Goal: Find specific page/section: Find specific page/section

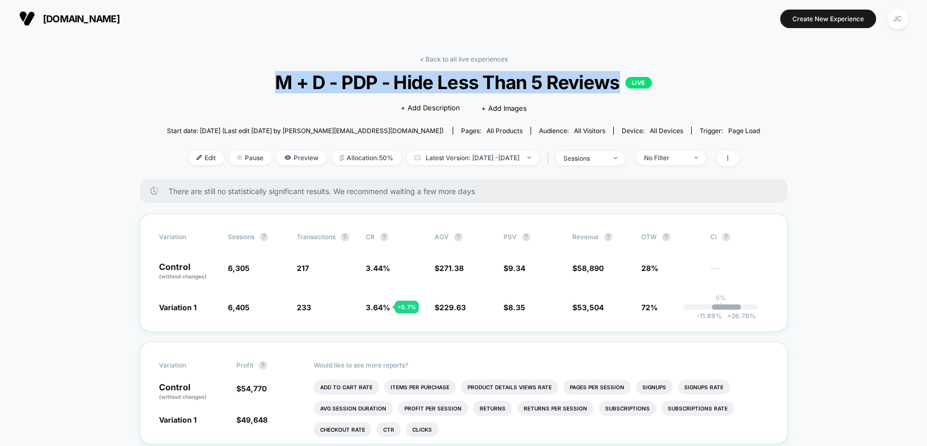
drag, startPoint x: 621, startPoint y: 82, endPoint x: 277, endPoint y: 72, distance: 343.6
click at [277, 72] on span "M + D - PDP - Hide Less Than 5 Reviews LIVE" at bounding box center [464, 82] width 534 height 22
copy span "M + D - PDP - Hide Less Than 5 Reviews"
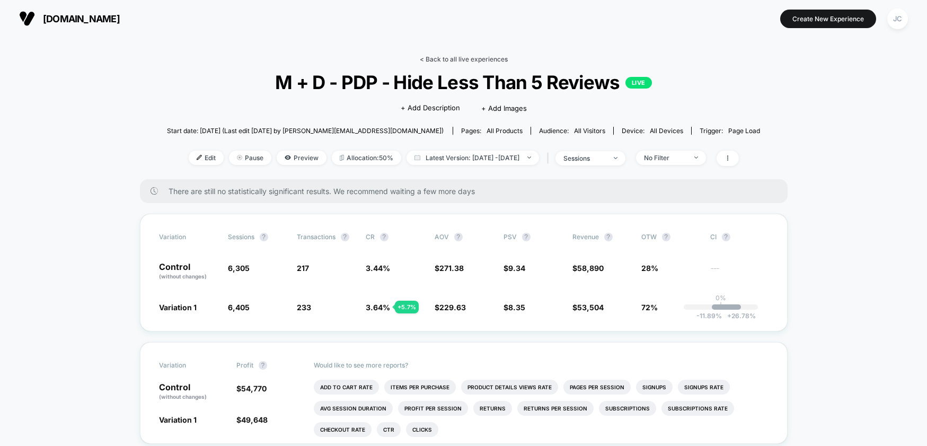
click at [441, 57] on link "< Back to all live experiences" at bounding box center [464, 59] width 88 height 8
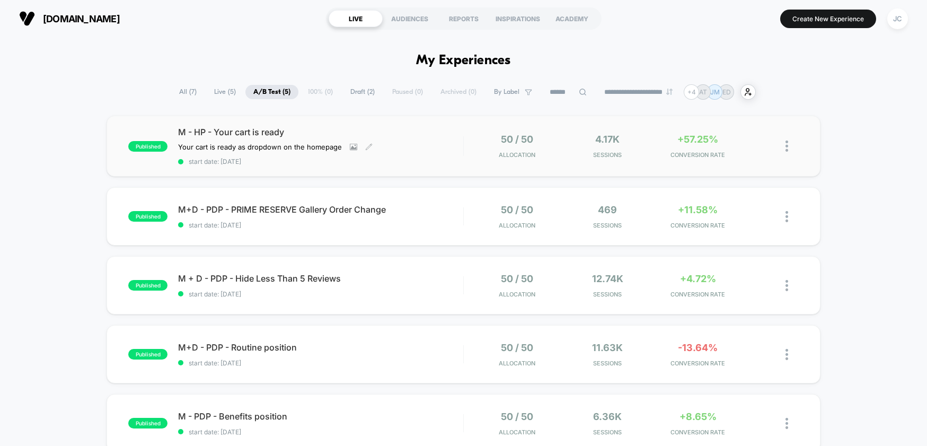
click at [264, 132] on span "M - HP - Your cart is ready" at bounding box center [320, 132] width 285 height 11
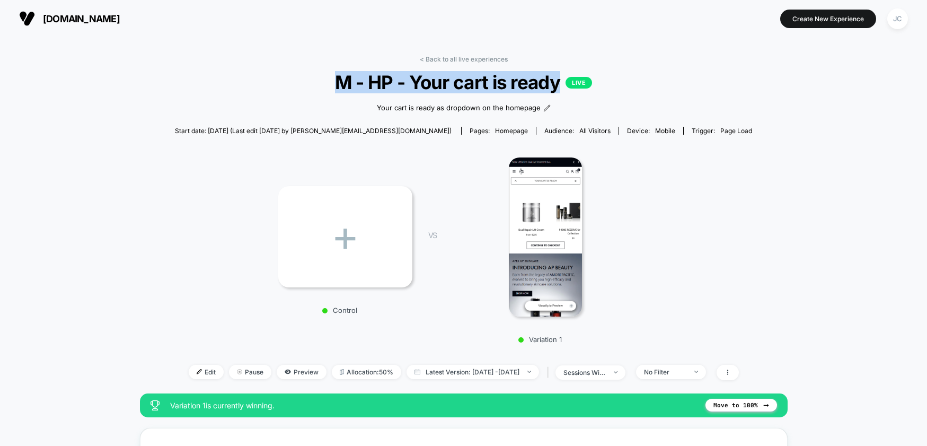
drag, startPoint x: 559, startPoint y: 83, endPoint x: 335, endPoint y: 82, distance: 224.2
click at [335, 82] on span "M - HP - Your cart is ready LIVE" at bounding box center [463, 82] width 519 height 22
copy span "M - HP - Your cart is ready"
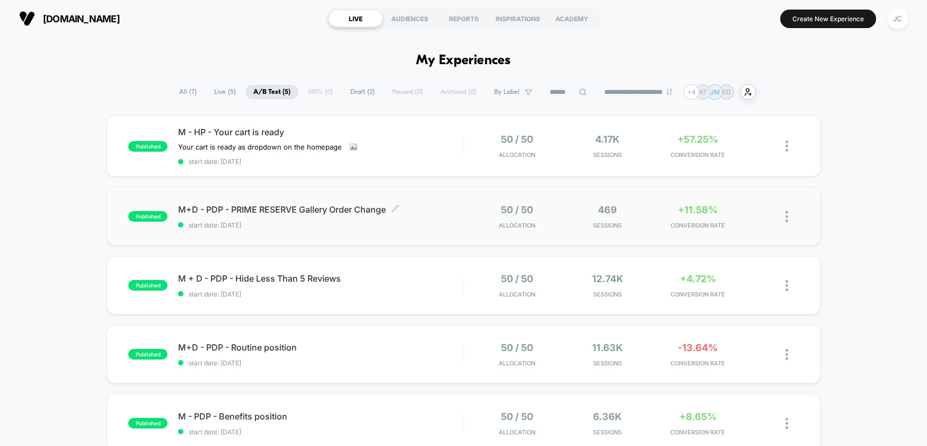
click at [330, 208] on span "M+D - PDP - PRIME RESERVE Gallery Order Change Click to edit experience details" at bounding box center [320, 209] width 285 height 11
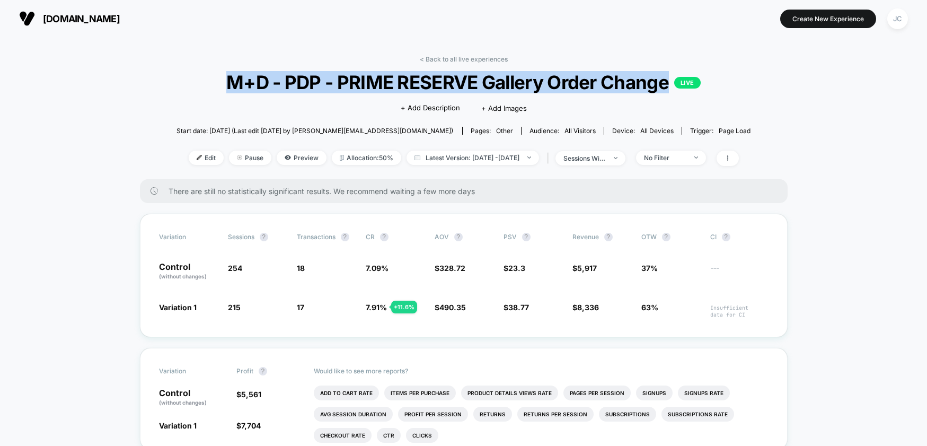
drag, startPoint x: 669, startPoint y: 83, endPoint x: 192, endPoint y: 76, distance: 477.0
click at [193, 81] on div "< Back to all live experiences M+D - PDP - PRIME RESERVE Gallery Order Change L…" at bounding box center [463, 117] width 574 height 124
copy span "M+D - PDP - PRIME RESERVE Gallery Order Change"
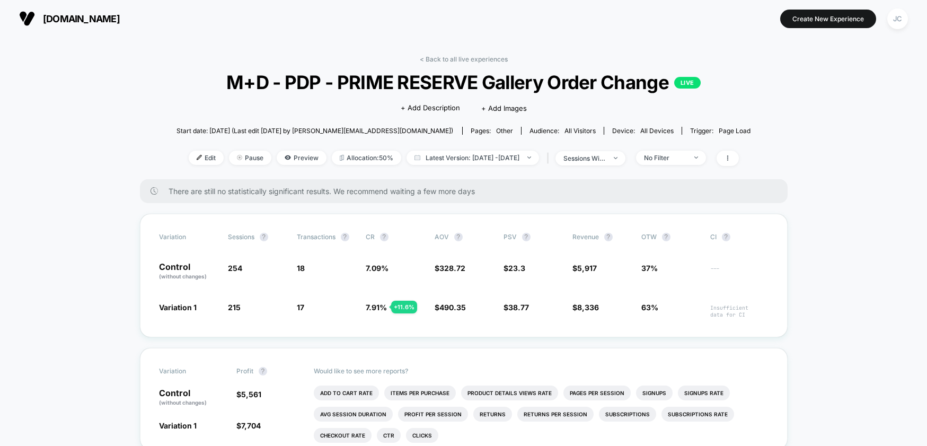
click at [455, 65] on div "< Back to all live experiences M+D - PDP - PRIME RESERVE Gallery Order Change L…" at bounding box center [463, 117] width 574 height 124
click at [459, 58] on link "< Back to all live experiences" at bounding box center [464, 59] width 88 height 8
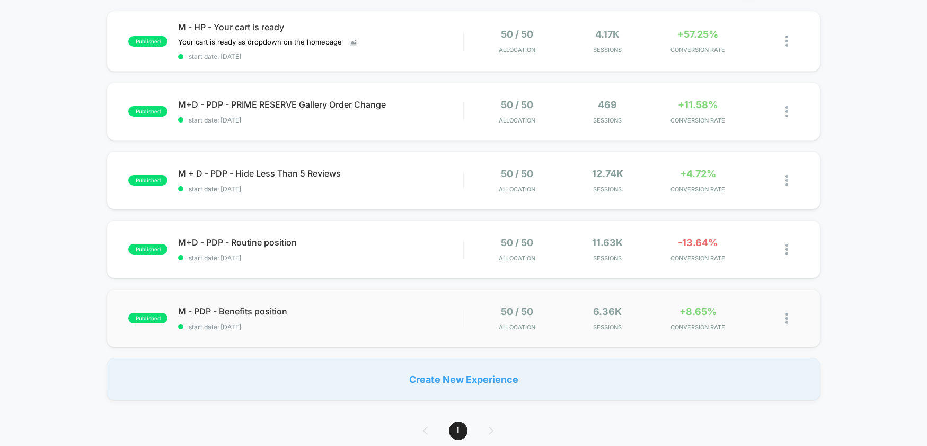
scroll to position [106, 0]
click at [262, 243] on span "M+D - PDP - Routine position Click to edit experience details" at bounding box center [320, 241] width 285 height 11
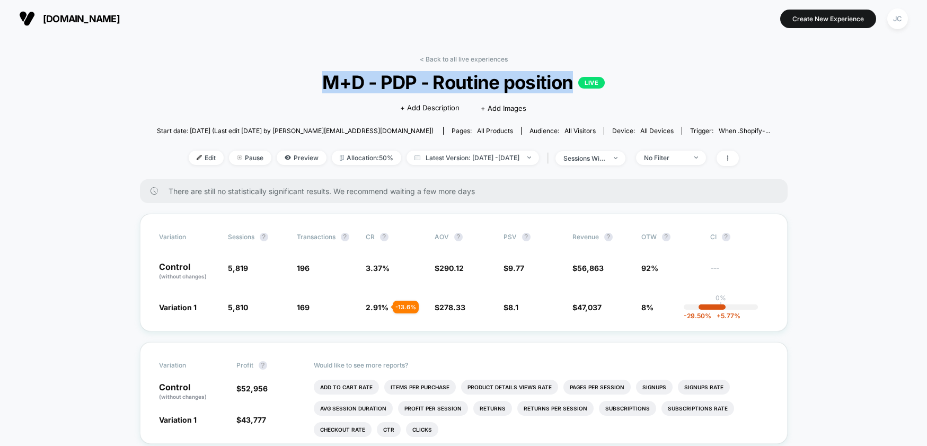
drag, startPoint x: 574, startPoint y: 84, endPoint x: 322, endPoint y: 78, distance: 252.3
click at [322, 78] on span "M+D - PDP - Routine position LIVE" at bounding box center [464, 82] width 552 height 22
copy span "M+D - PDP - Routine position"
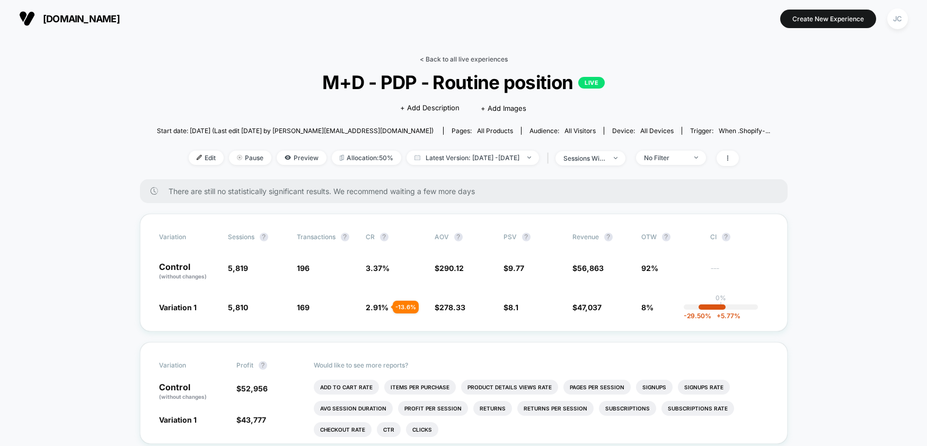
click at [457, 60] on link "< Back to all live experiences" at bounding box center [464, 59] width 88 height 8
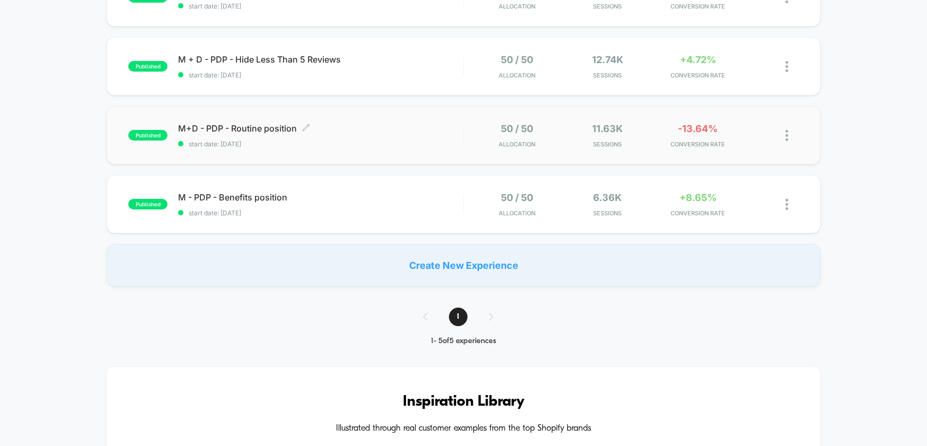
scroll to position [212, 0]
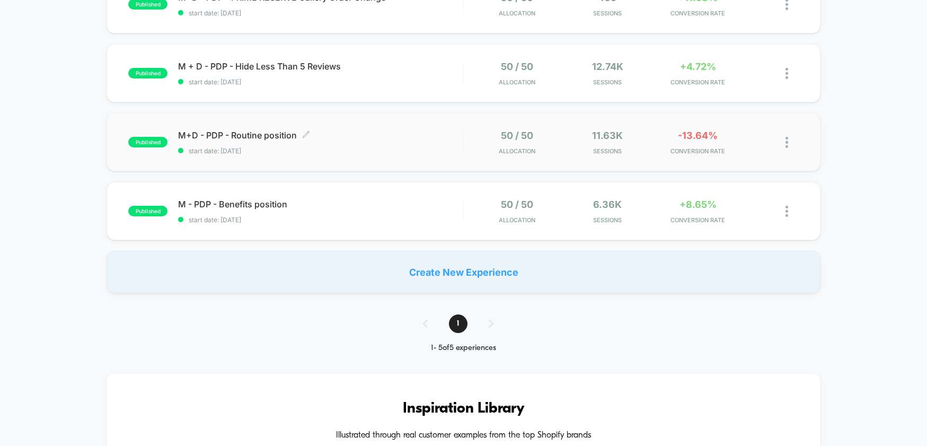
click at [273, 135] on span "M+D - PDP - Routine position Click to edit experience details" at bounding box center [320, 135] width 285 height 11
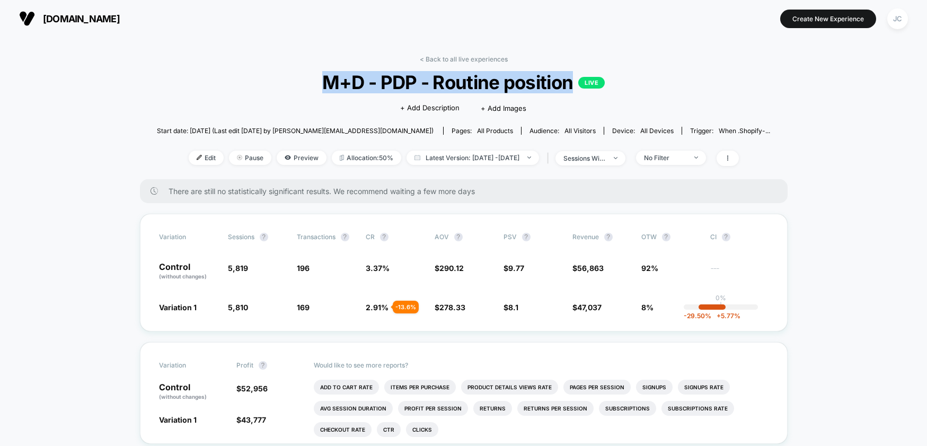
drag, startPoint x: 578, startPoint y: 82, endPoint x: 337, endPoint y: 41, distance: 244.0
click at [307, 82] on span "M+D - PDP - Routine position LIVE" at bounding box center [464, 82] width 552 height 22
copy span "M+D - PDP - Routine position"
click at [114, 16] on span "[DOMAIN_NAME]" at bounding box center [81, 18] width 77 height 11
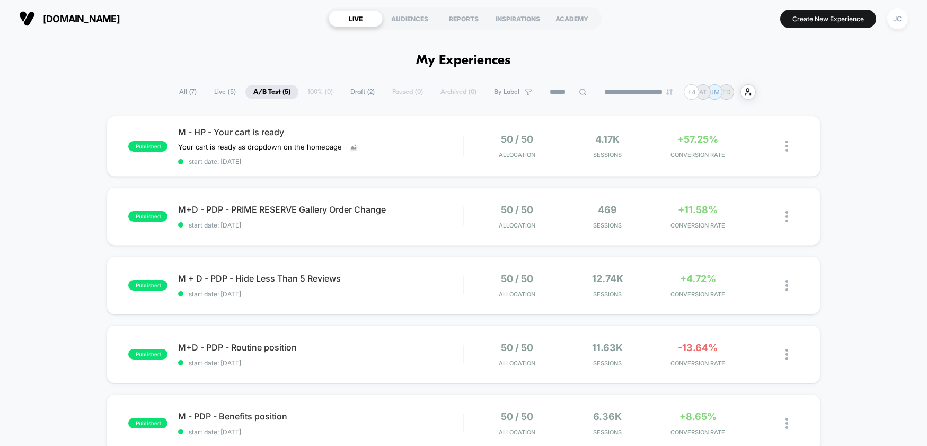
scroll to position [106, 0]
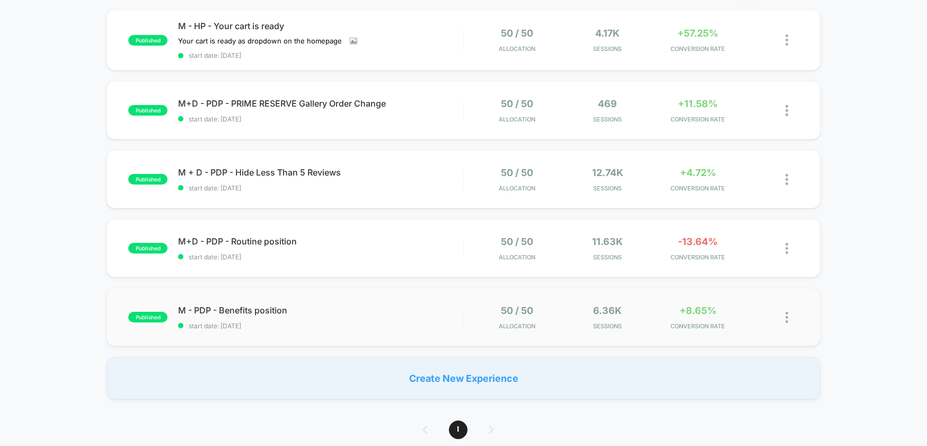
click at [331, 306] on span "M - PDP - Benefits position" at bounding box center [320, 310] width 285 height 11
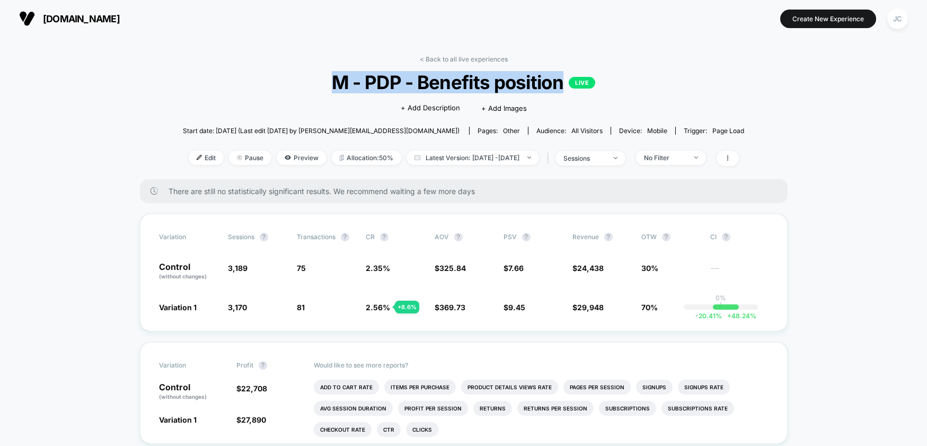
drag, startPoint x: 563, startPoint y: 86, endPoint x: 324, endPoint y: 92, distance: 239.1
click at [324, 92] on span "M - PDP - Benefits position LIVE" at bounding box center [463, 82] width 505 height 22
copy span "M - PDP - Benefits position"
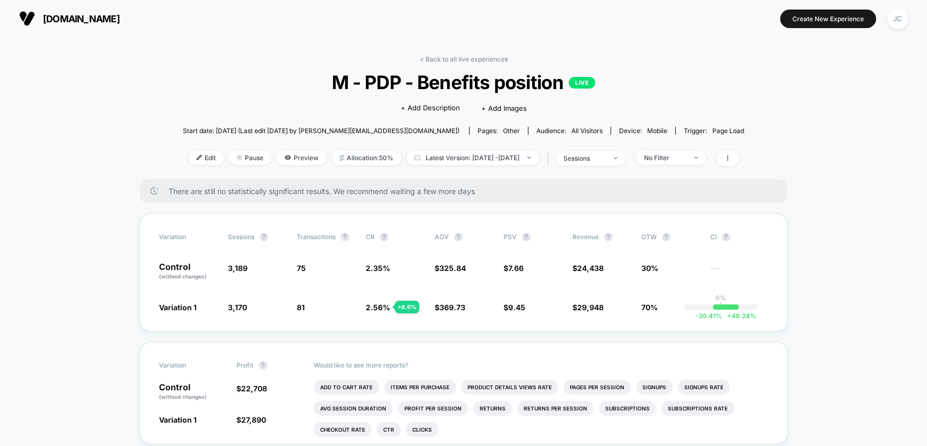
click at [410, 1] on div "[DOMAIN_NAME] Create New Experience JC" at bounding box center [463, 18] width 927 height 37
click at [479, 59] on link "< Back to all live experiences" at bounding box center [464, 59] width 88 height 8
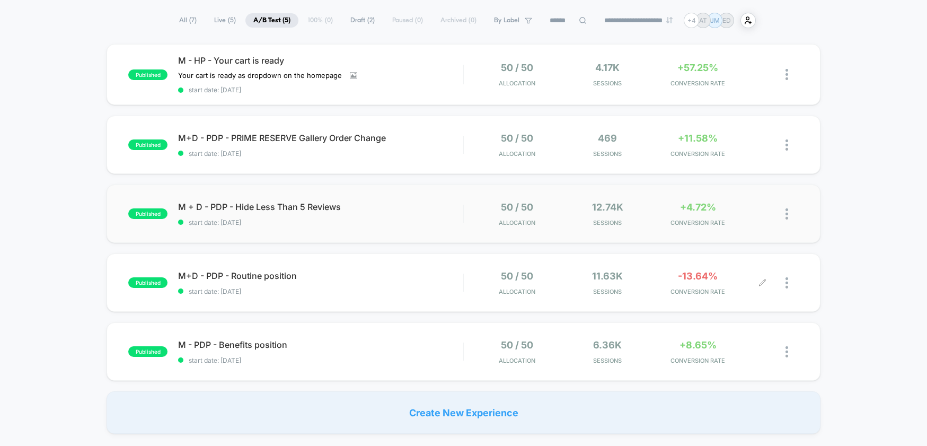
scroll to position [53, 0]
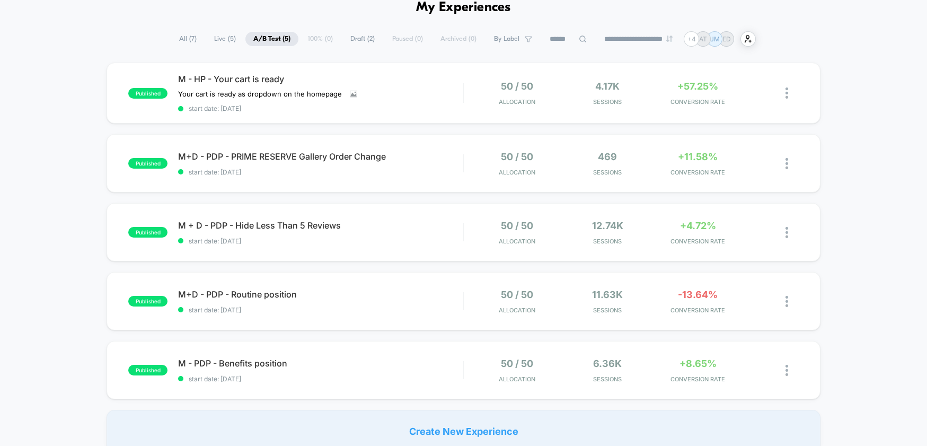
click at [359, 39] on span "Draft ( 2 )" at bounding box center [362, 39] width 40 height 14
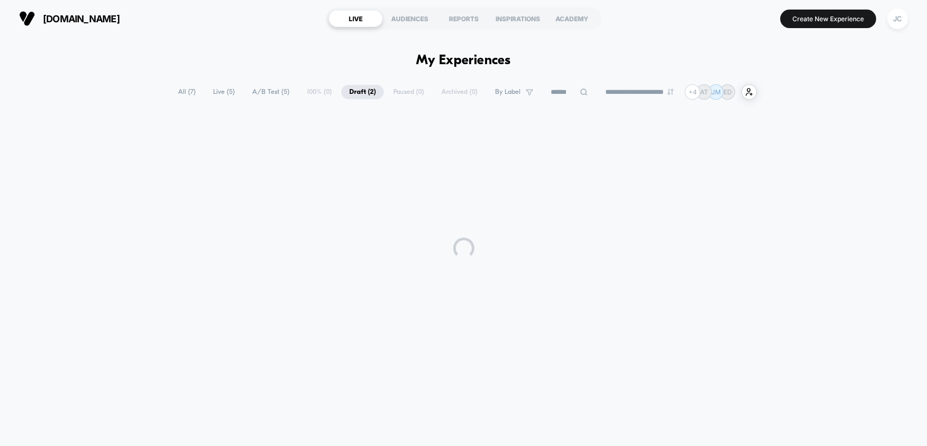
scroll to position [0, 0]
